Goal: Task Accomplishment & Management: Manage account settings

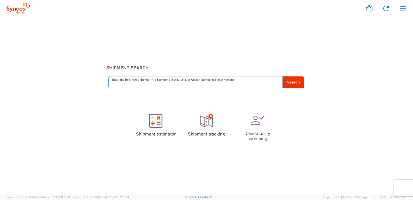
click at [136, 86] on input "text" at bounding box center [195, 81] width 167 height 9
paste input "57043971"
type input "57043971"
click at [407, 9] on icon "button" at bounding box center [403, 8] width 9 height 9
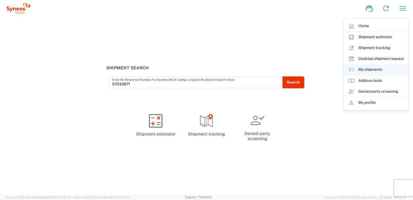
click at [383, 67] on link "My shipments" at bounding box center [376, 69] width 64 height 11
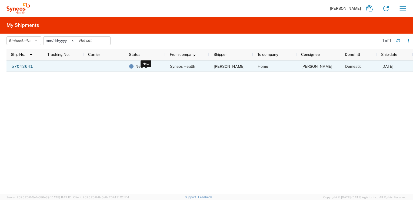
click at [138, 64] on span "New" at bounding box center [139, 66] width 8 height 11
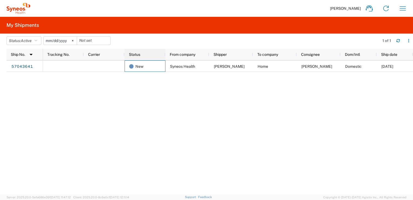
click at [138, 55] on span "Status" at bounding box center [134, 54] width 11 height 4
click at [40, 42] on button "Status: Active" at bounding box center [23, 40] width 35 height 9
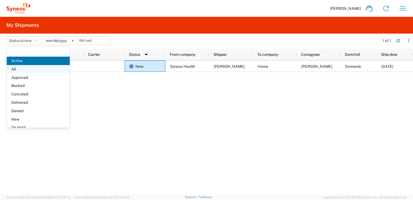
click at [27, 71] on span "All" at bounding box center [38, 69] width 63 height 8
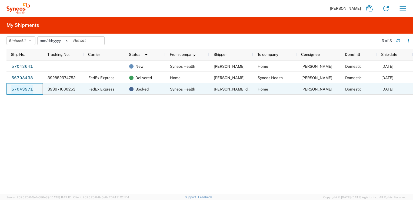
click at [23, 90] on link "57043971" at bounding box center [22, 89] width 22 height 9
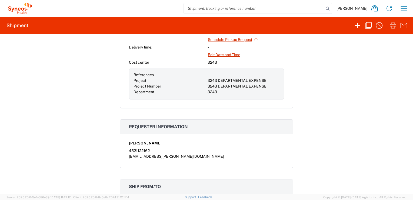
scroll to position [135, 0]
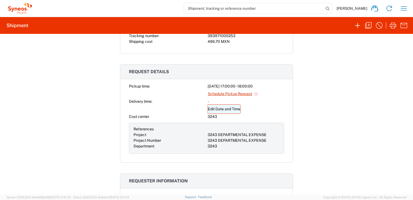
click at [227, 109] on link "Edit Date and Time" at bounding box center [224, 108] width 33 height 9
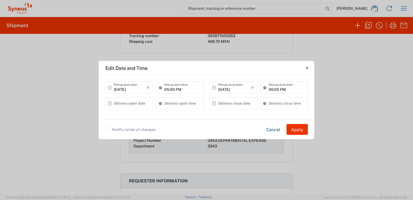
click at [142, 91] on input "10/07/2025" at bounding box center [130, 86] width 33 height 9
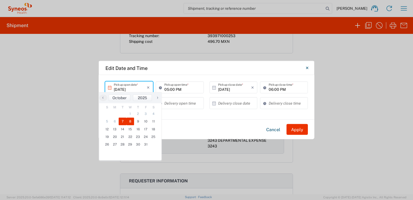
click at [132, 120] on span "8" at bounding box center [131, 121] width 8 height 8
type input "10/08/2025"
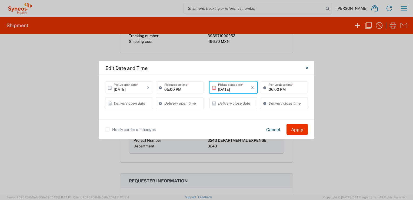
click at [186, 89] on input "05:00 PM" at bounding box center [182, 86] width 36 height 9
click at [185, 89] on input "09:00 PM" at bounding box center [182, 86] width 36 height 9
type input "09:00 AM"
click at [236, 90] on input "10/08/2025" at bounding box center [234, 86] width 33 height 9
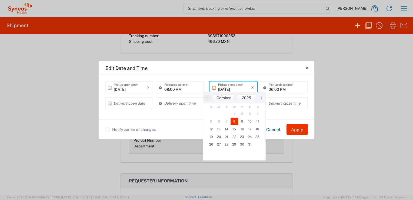
click at [289, 89] on input "06:00 PM" at bounding box center [287, 86] width 36 height 9
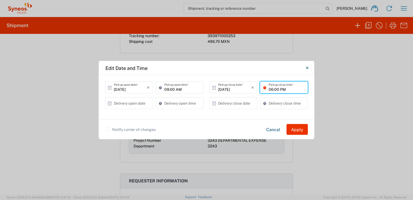
click at [223, 115] on div "10/08/2025 × Pickup open date * Cancel Apply 09:00 AM Pickup open time * 10/08/…" at bounding box center [207, 97] width 216 height 44
click at [274, 88] on input "06:00 PM" at bounding box center [287, 86] width 36 height 9
type input "04:00 PM"
click at [259, 72] on div "Edit Date and Time" at bounding box center [207, 68] width 216 height 14
click at [299, 131] on button "Apply" at bounding box center [297, 129] width 21 height 11
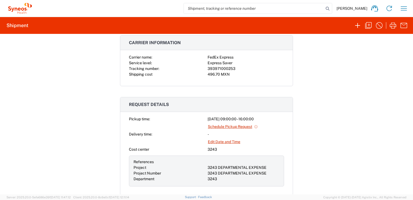
scroll to position [0, 0]
